Goal: Task Accomplishment & Management: Use online tool/utility

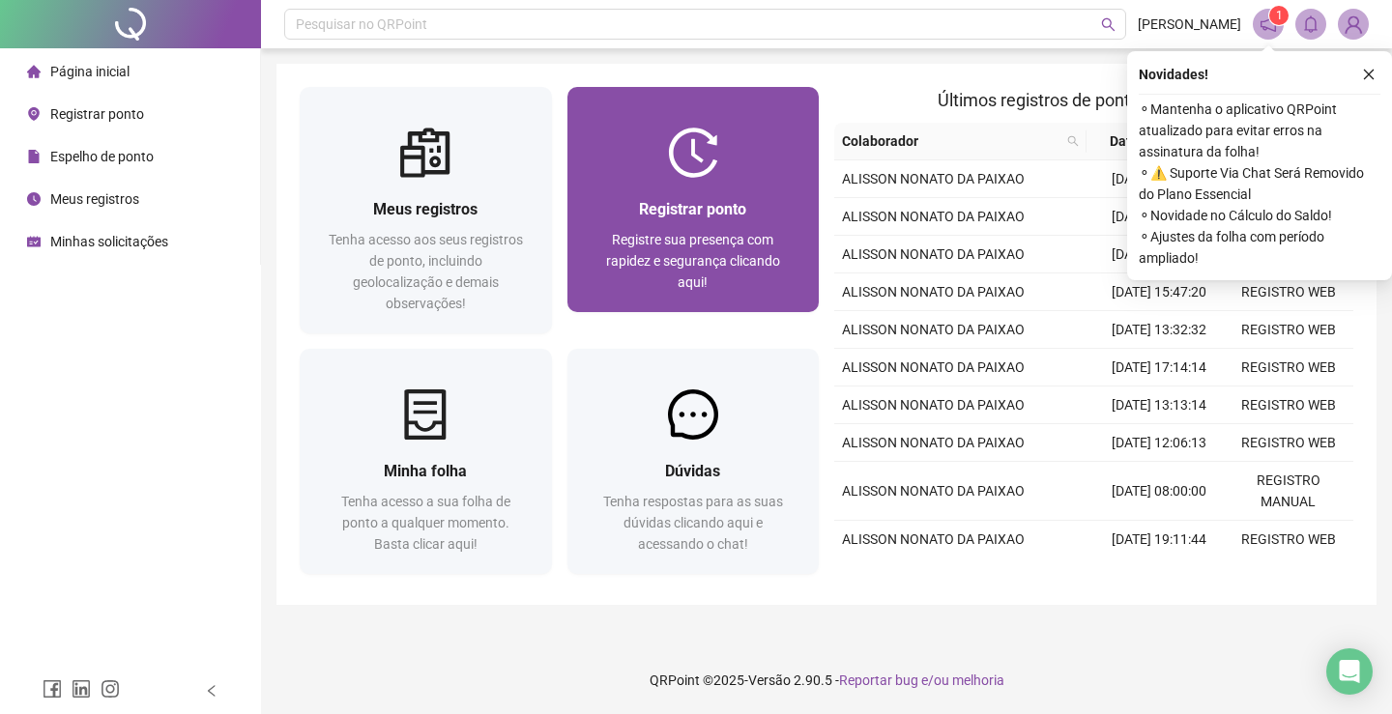
click at [721, 232] on span "Registre sua presença com rapidez e segurança clicando aqui!" at bounding box center [693, 261] width 174 height 58
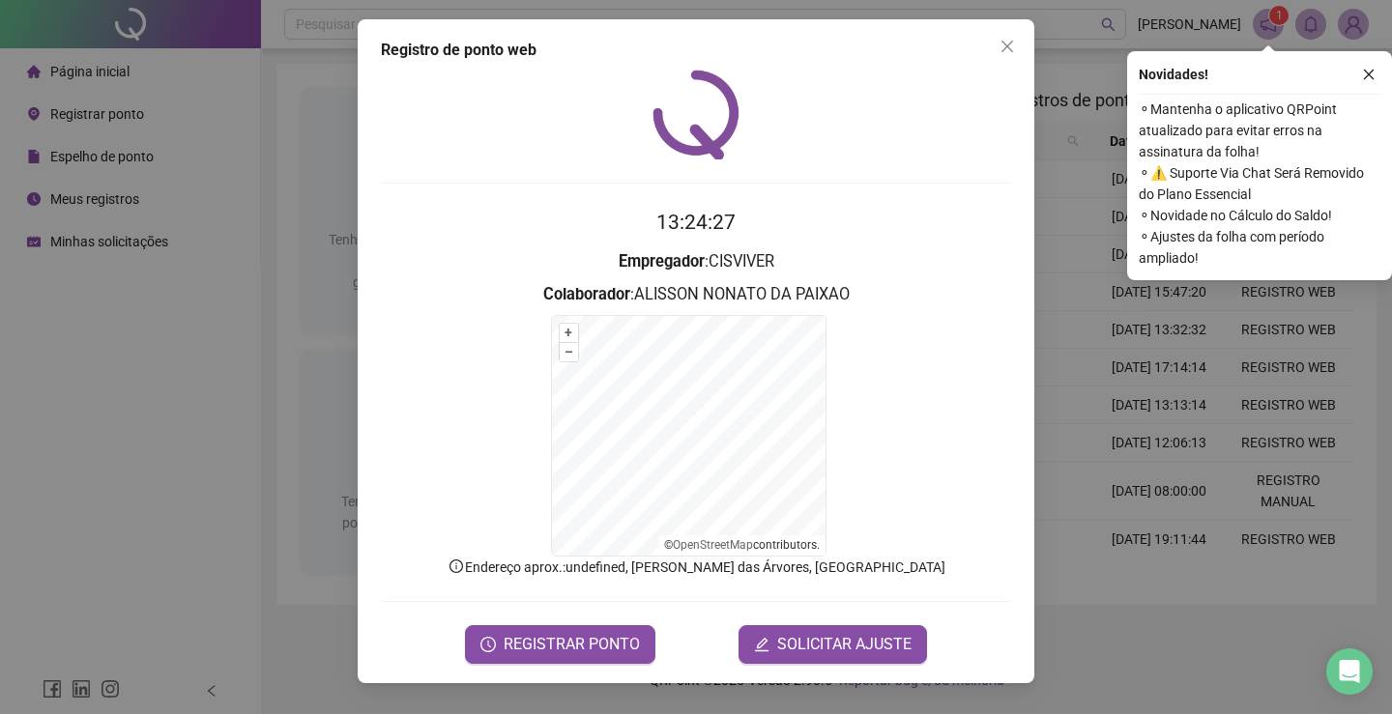
click at [563, 640] on span "REGISTRAR PONTO" at bounding box center [572, 644] width 136 height 23
click at [585, 668] on div "Registro de ponto web 13:24:27 Empregador : CISVIVER Colaborador : ALISSON NONA…" at bounding box center [696, 351] width 677 height 664
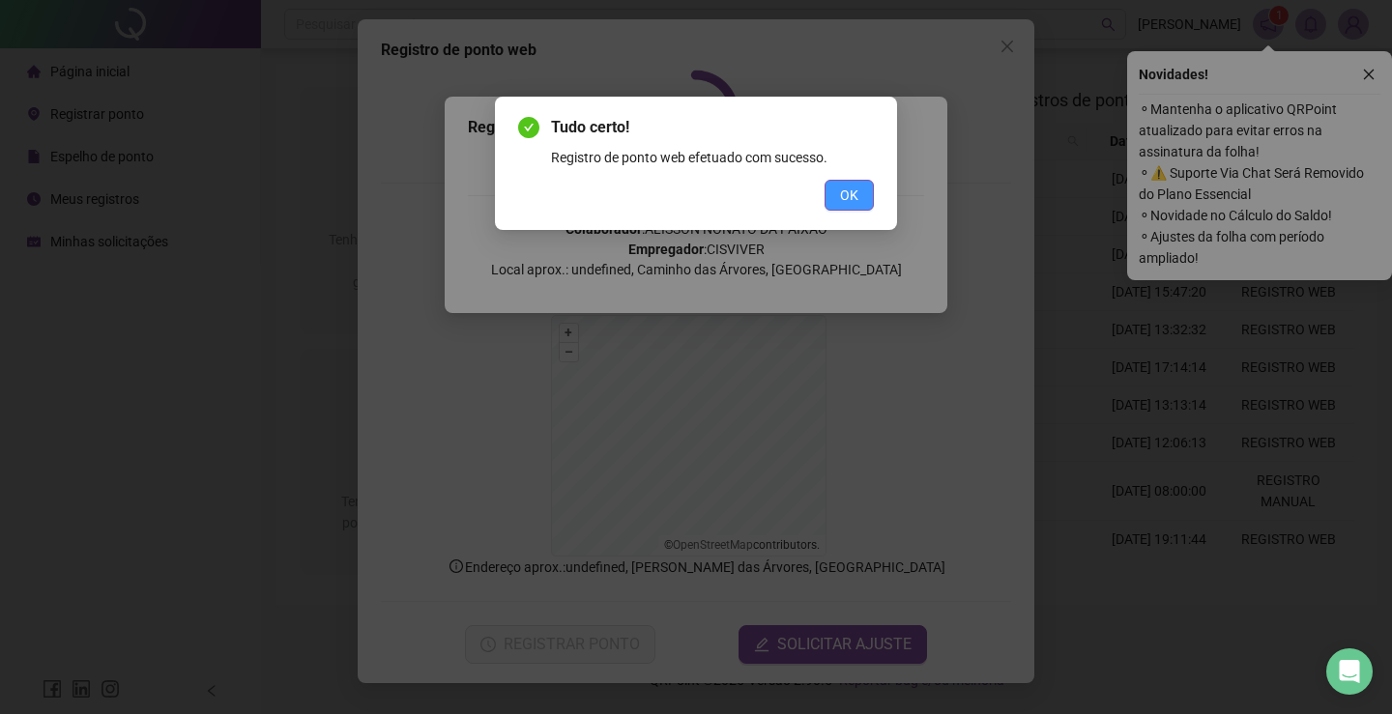
click at [848, 203] on span "OK" at bounding box center [849, 195] width 18 height 21
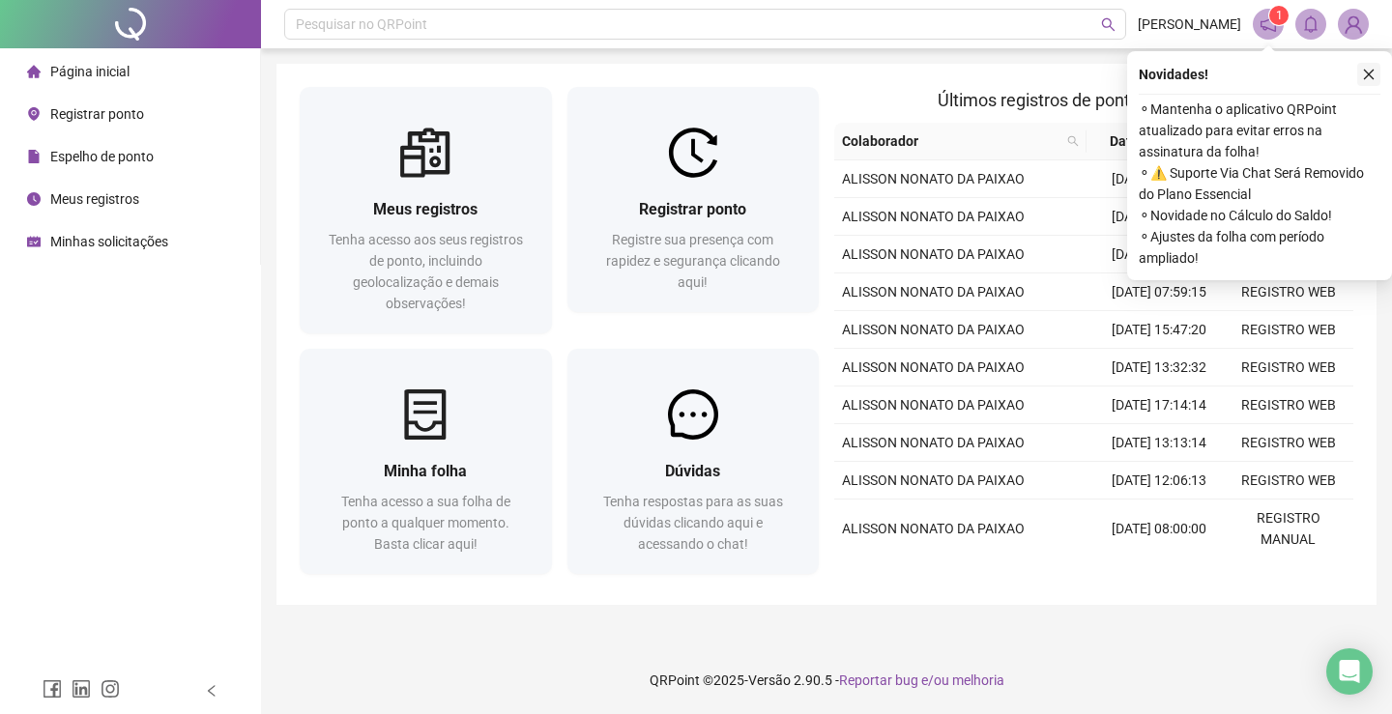
click at [1362, 74] on icon "close" at bounding box center [1369, 75] width 14 height 14
